Goal: Task Accomplishment & Management: Complete application form

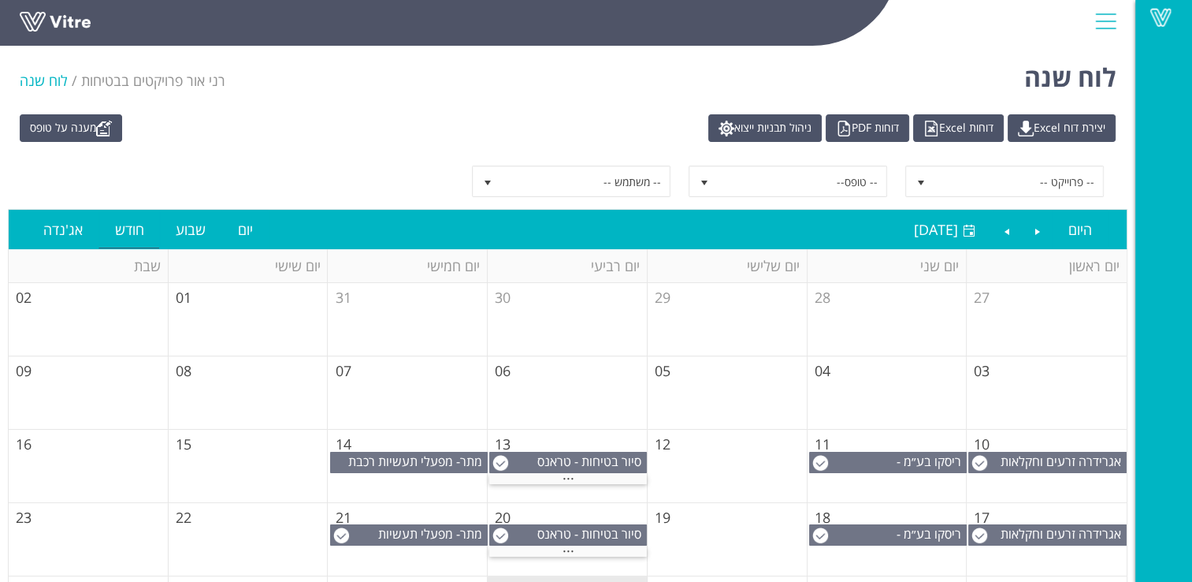
scroll to position [145, 0]
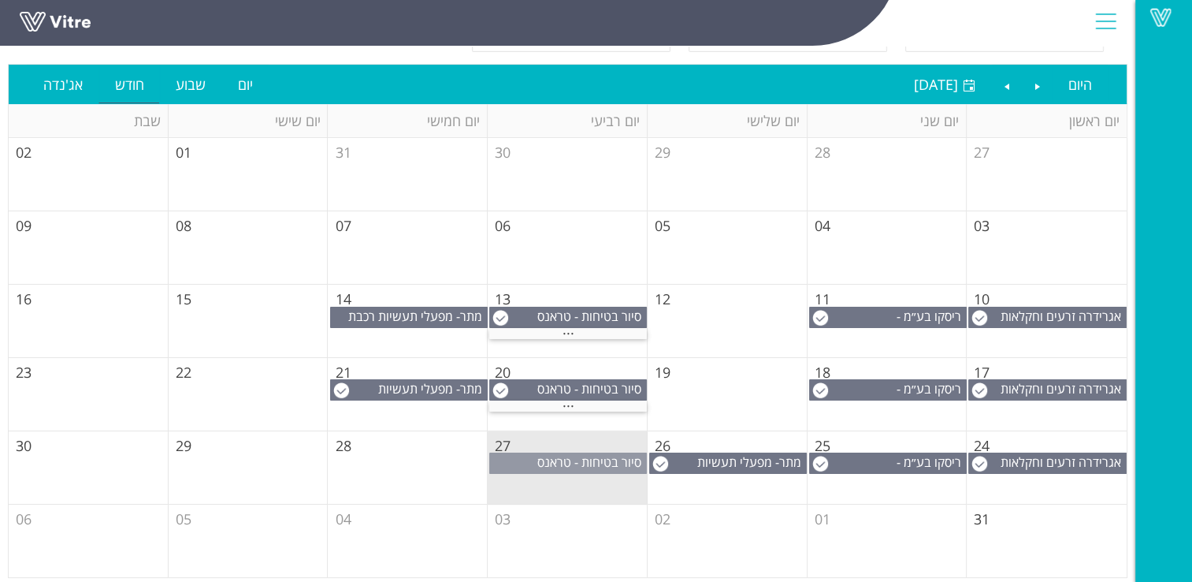
click at [582, 459] on span "סיור בטיחות - טראנס אלקטריק שוהם" at bounding box center [591, 470] width 109 height 35
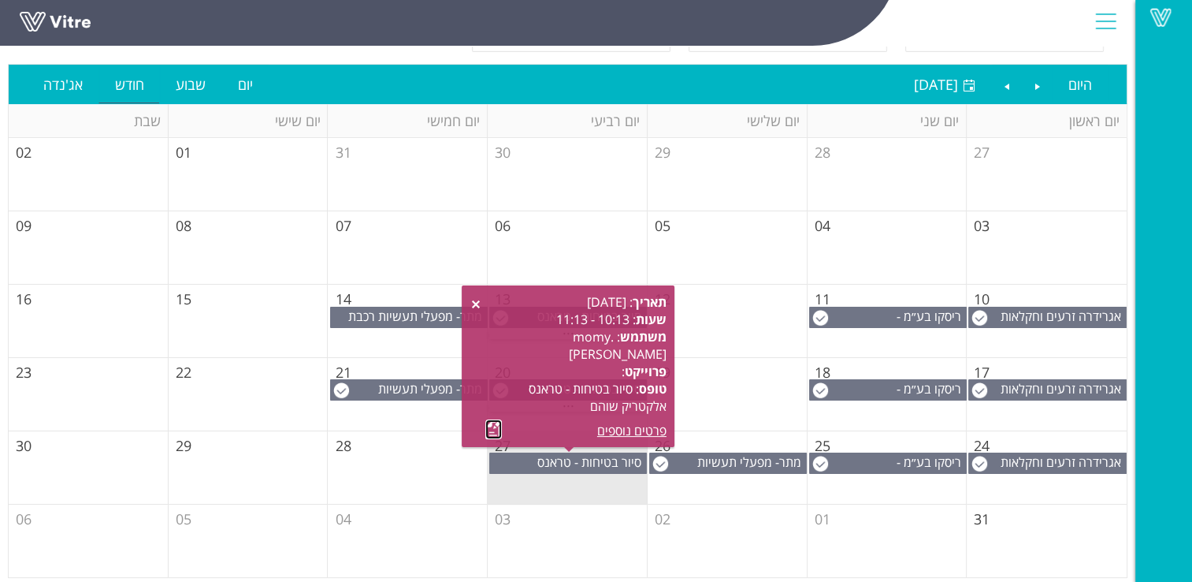
click at [492, 427] on link at bounding box center [493, 429] width 17 height 20
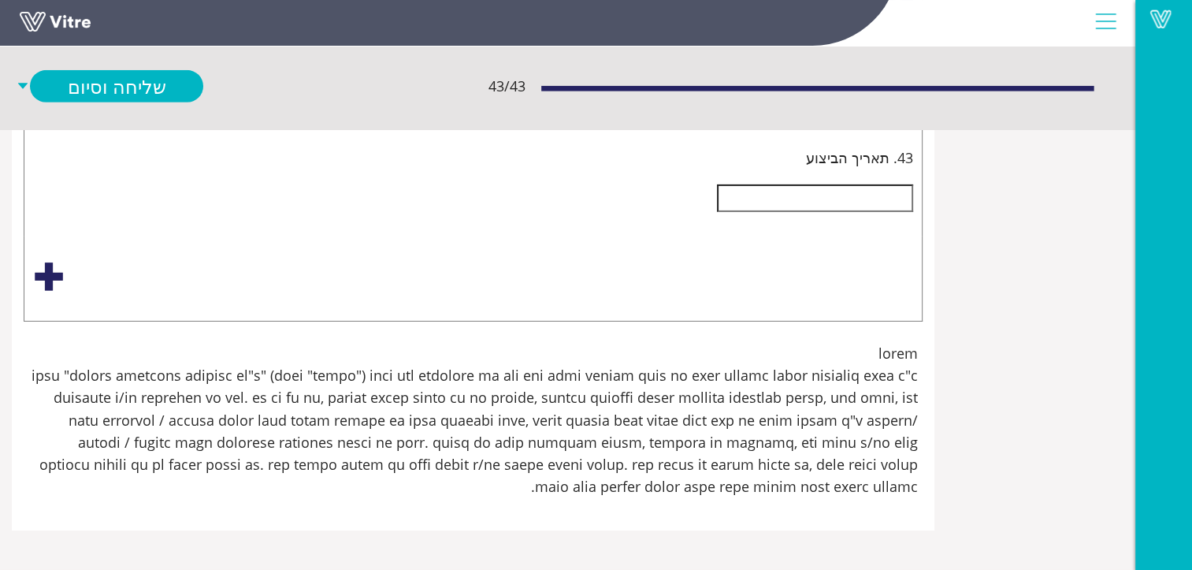
scroll to position [10718, 0]
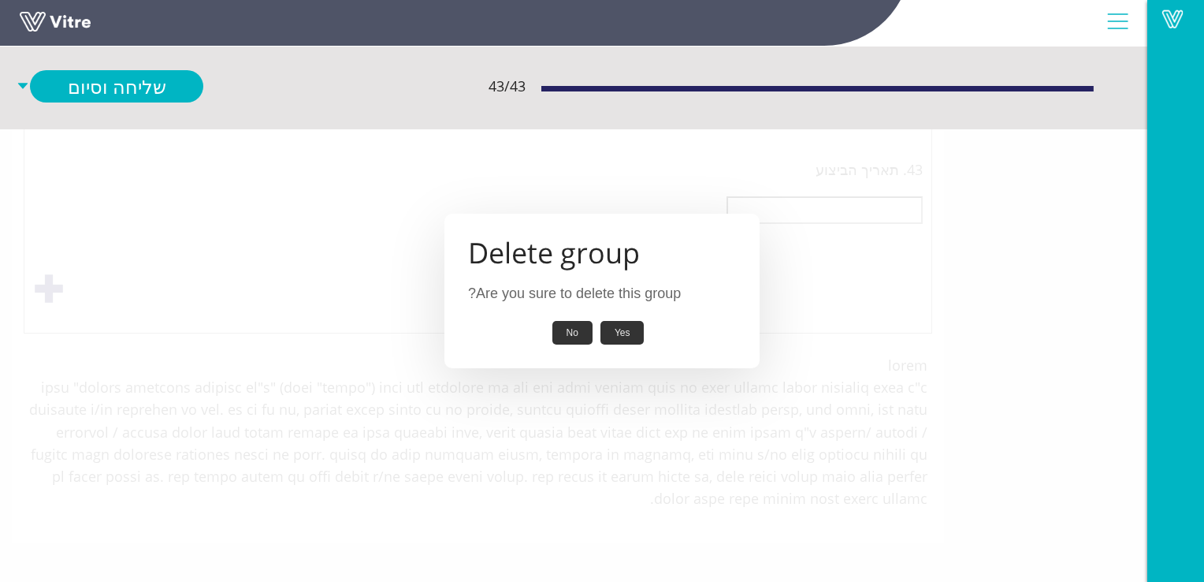
click at [624, 336] on button "Yes" at bounding box center [623, 333] width 44 height 24
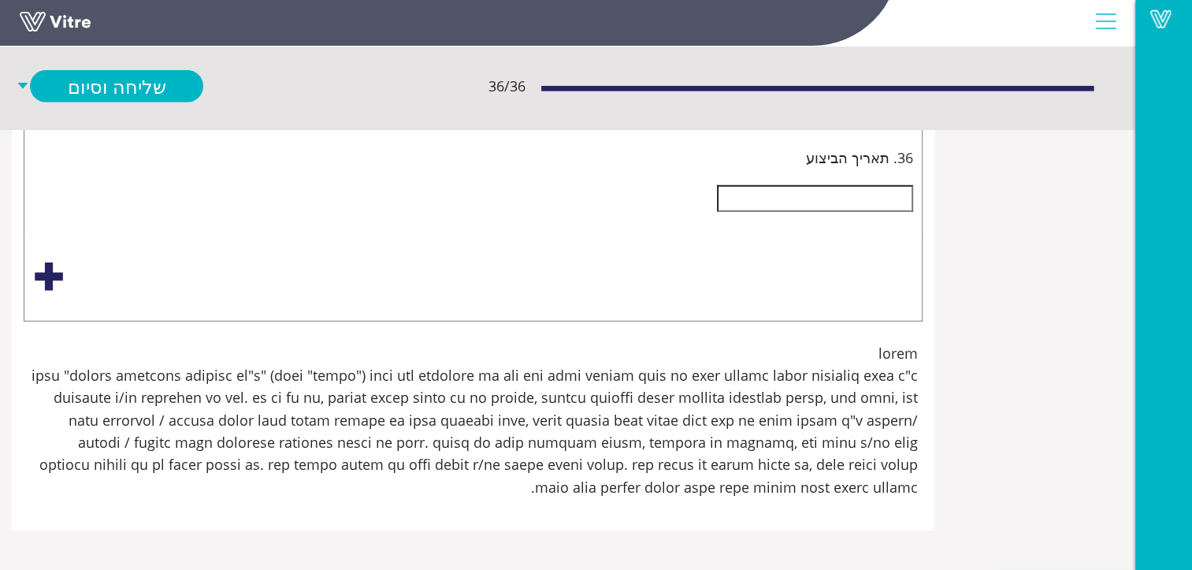
scroll to position [12451, -213]
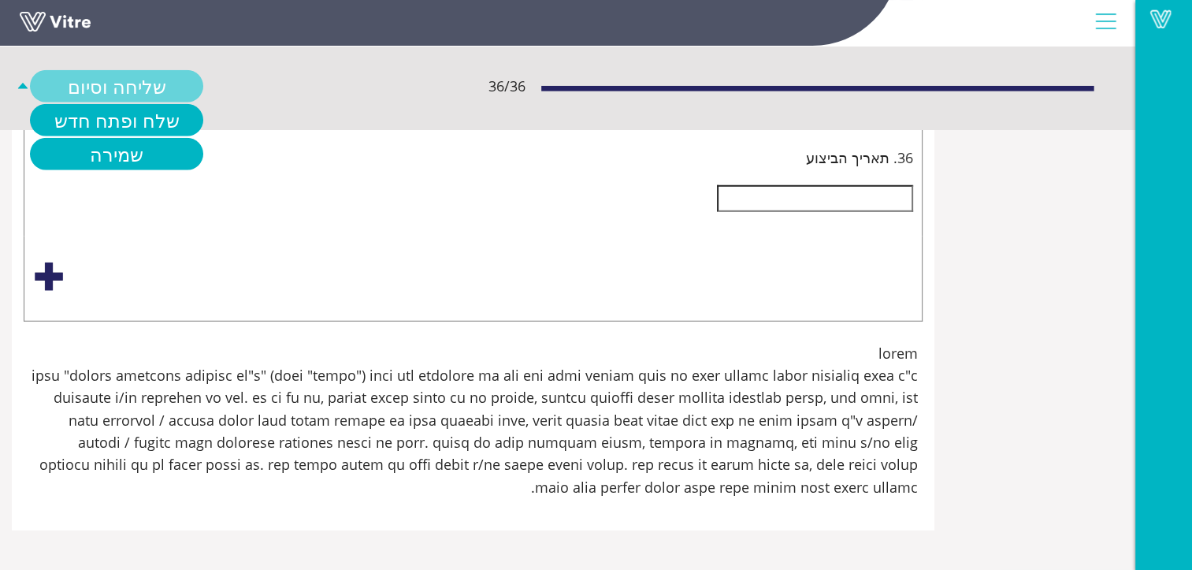
click at [203, 84] on link "שליחה וסיום" at bounding box center [116, 86] width 173 height 32
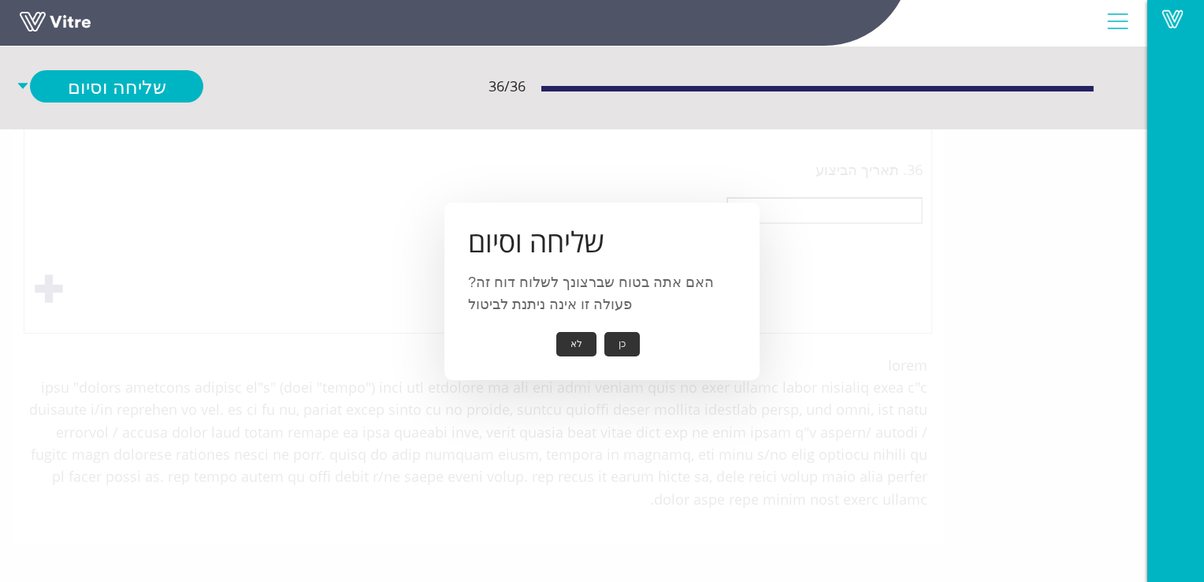
click at [623, 339] on button "כן" at bounding box center [621, 344] width 35 height 24
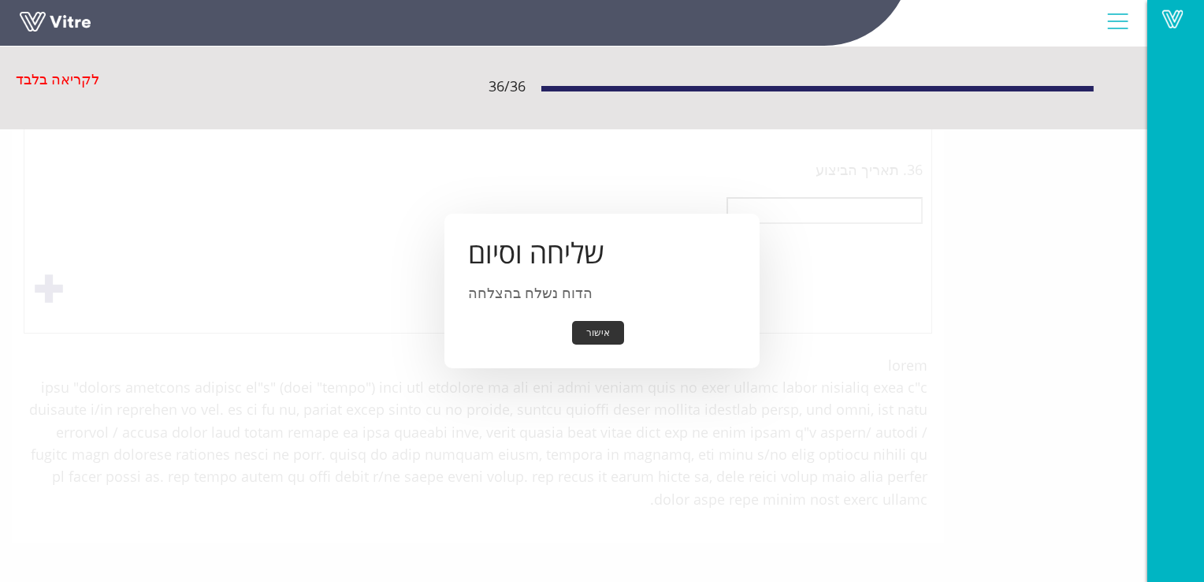
click at [603, 329] on button "אישור" at bounding box center [598, 333] width 52 height 24
